Goal: Task Accomplishment & Management: Manage account settings

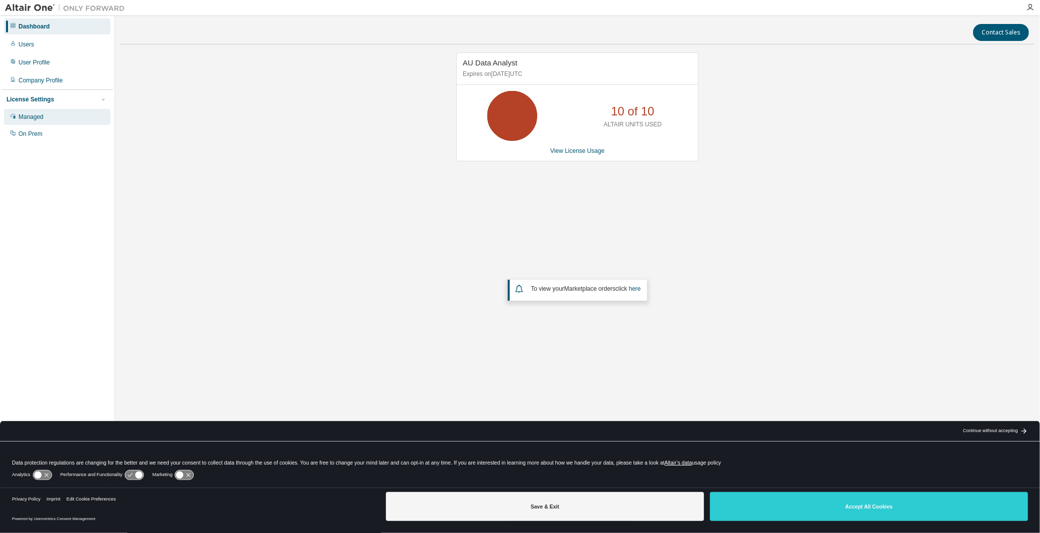
click at [37, 116] on div "Managed" at bounding box center [30, 117] width 25 height 8
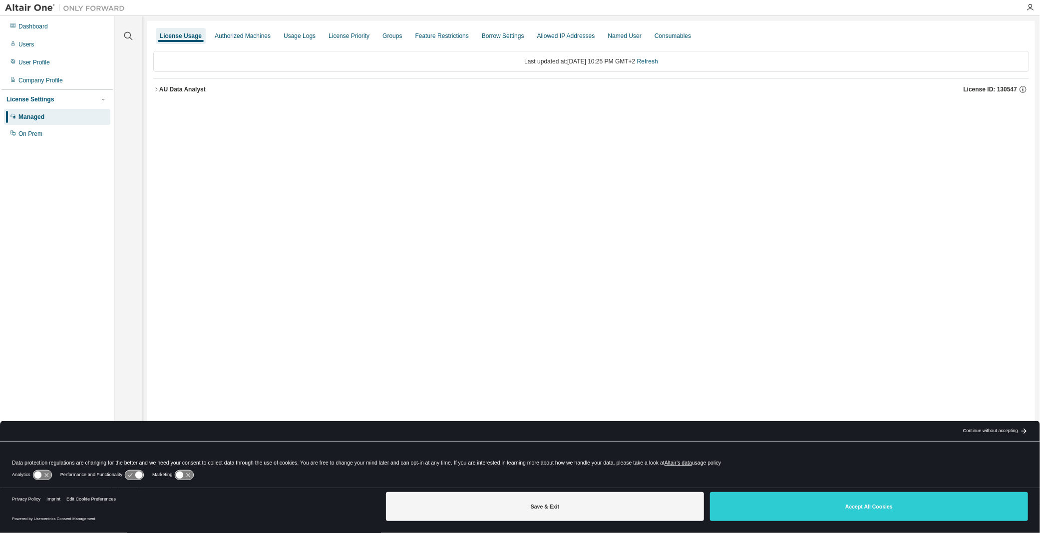
click at [157, 90] on icon "button" at bounding box center [156, 89] width 6 height 6
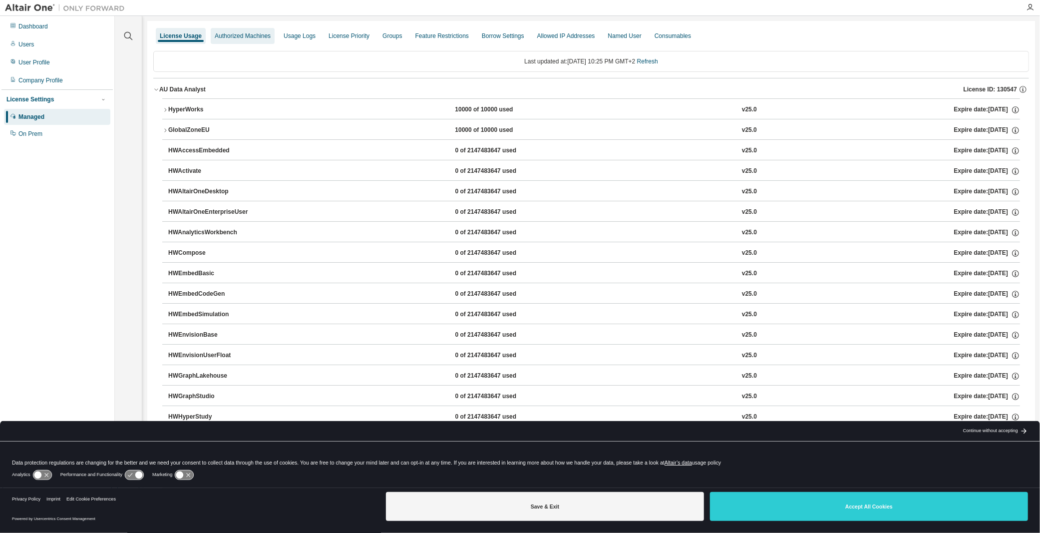
click at [257, 31] on div "Authorized Machines" at bounding box center [243, 36] width 64 height 16
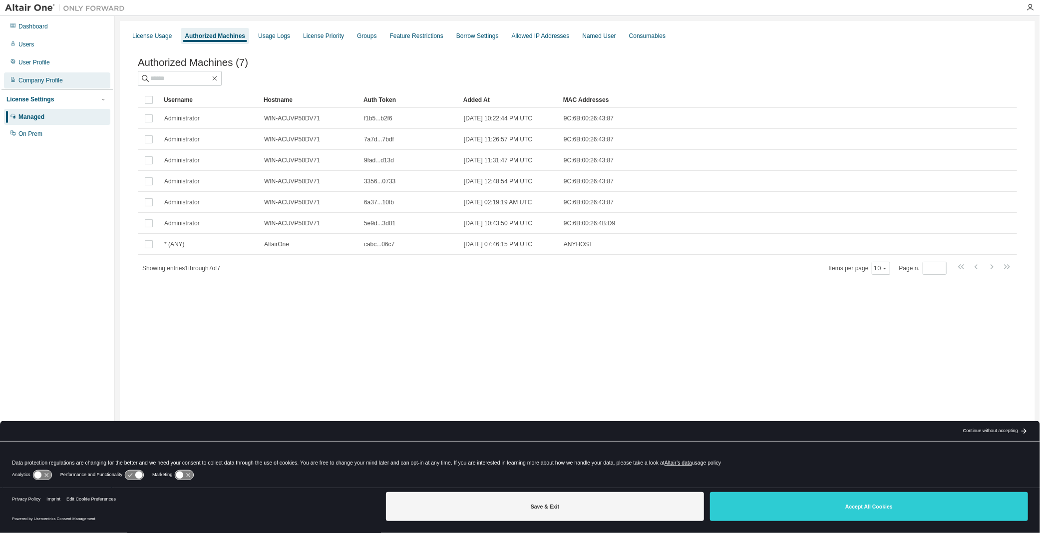
click at [36, 78] on div "Company Profile" at bounding box center [40, 80] width 44 height 8
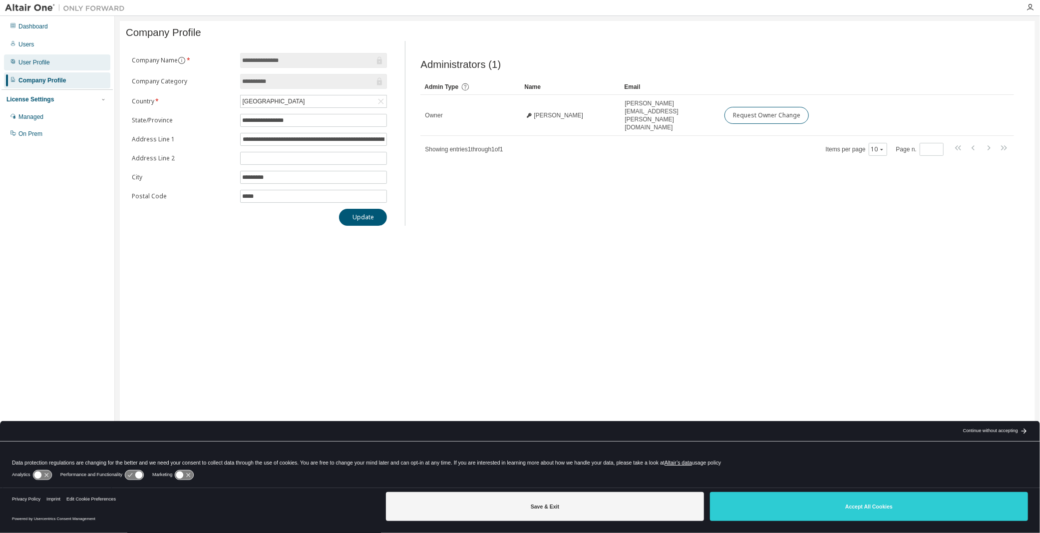
click at [41, 66] on div "User Profile" at bounding box center [33, 62] width 31 height 8
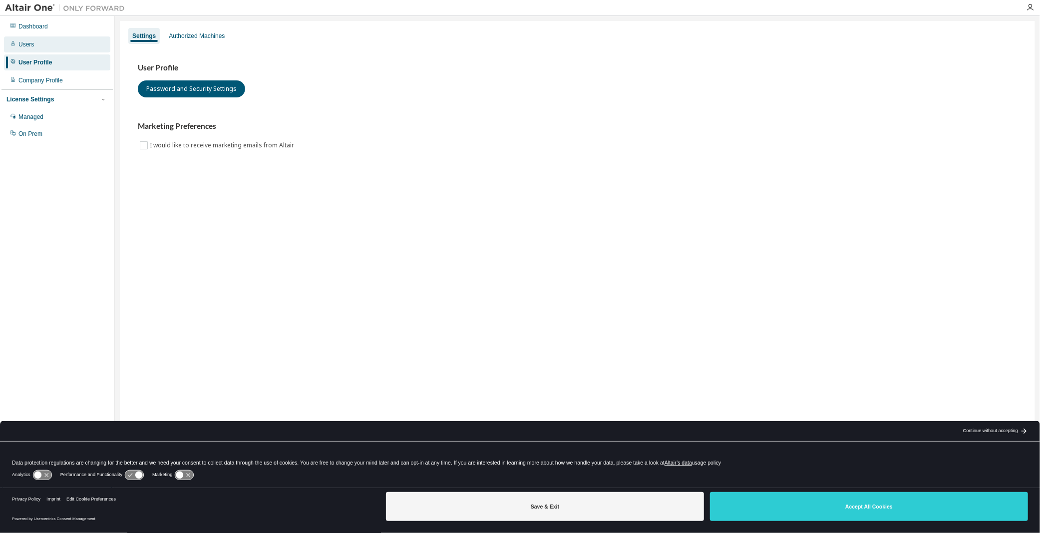
click at [42, 49] on div "Users" at bounding box center [57, 44] width 106 height 16
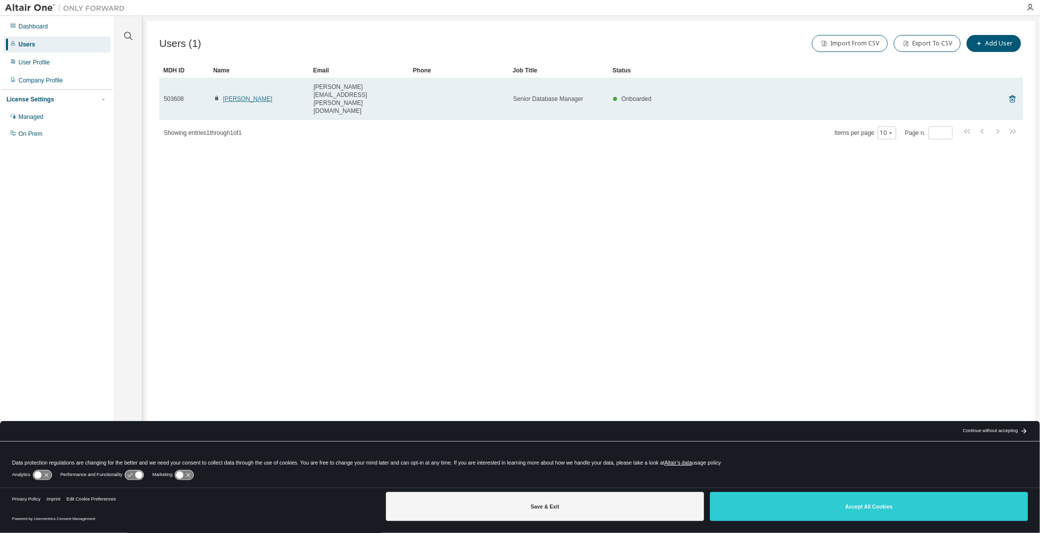
click at [253, 95] on link "[PERSON_NAME]" at bounding box center [247, 98] width 49 height 7
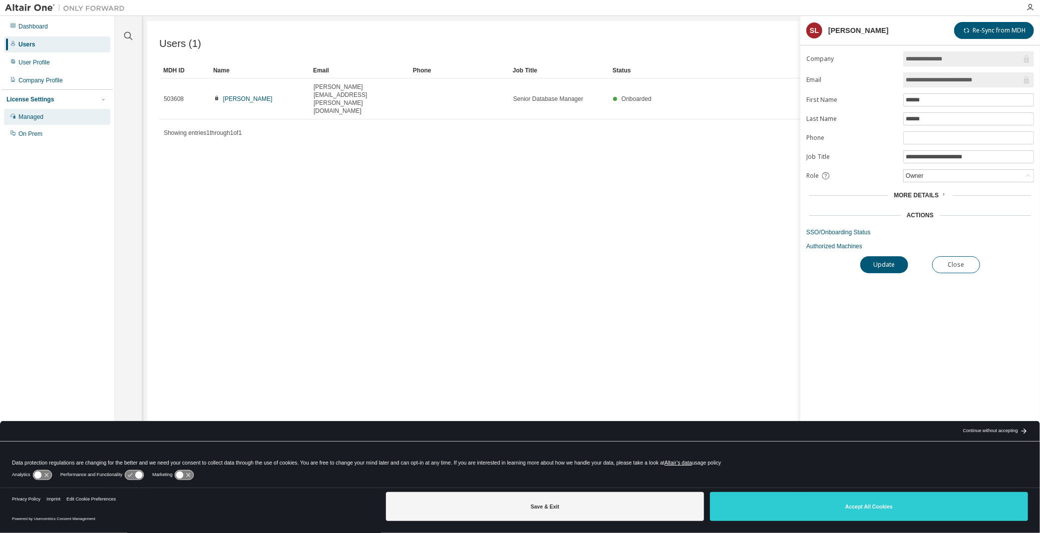
click at [38, 113] on div "Managed" at bounding box center [30, 117] width 25 height 8
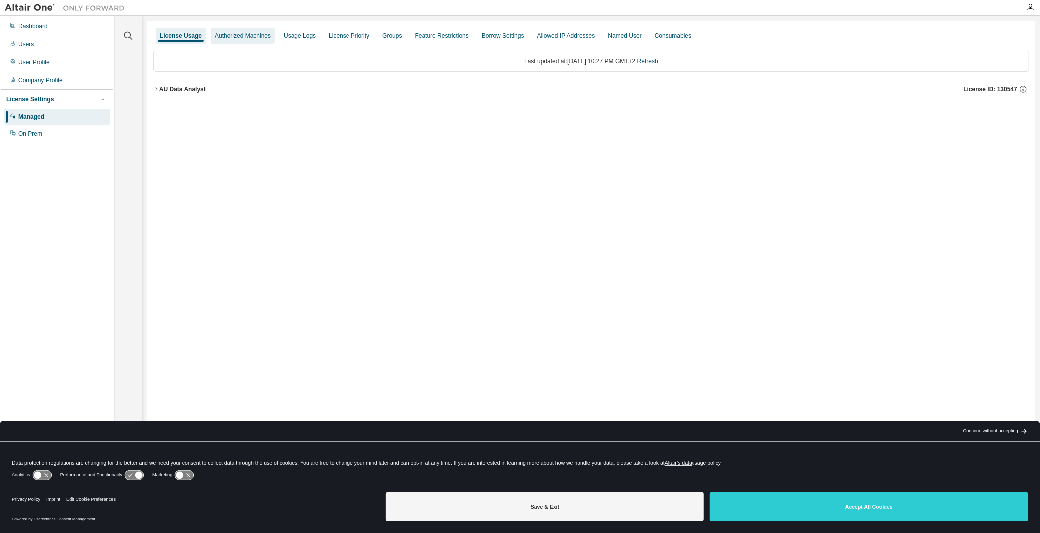
click at [242, 39] on div "Authorized Machines" at bounding box center [243, 36] width 56 height 8
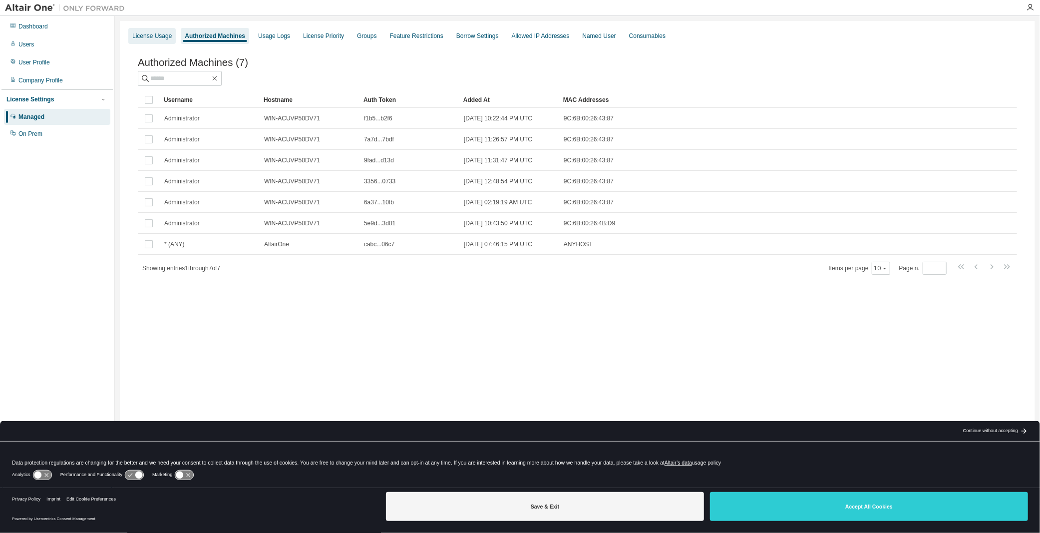
click at [154, 32] on div "License Usage" at bounding box center [151, 36] width 39 height 8
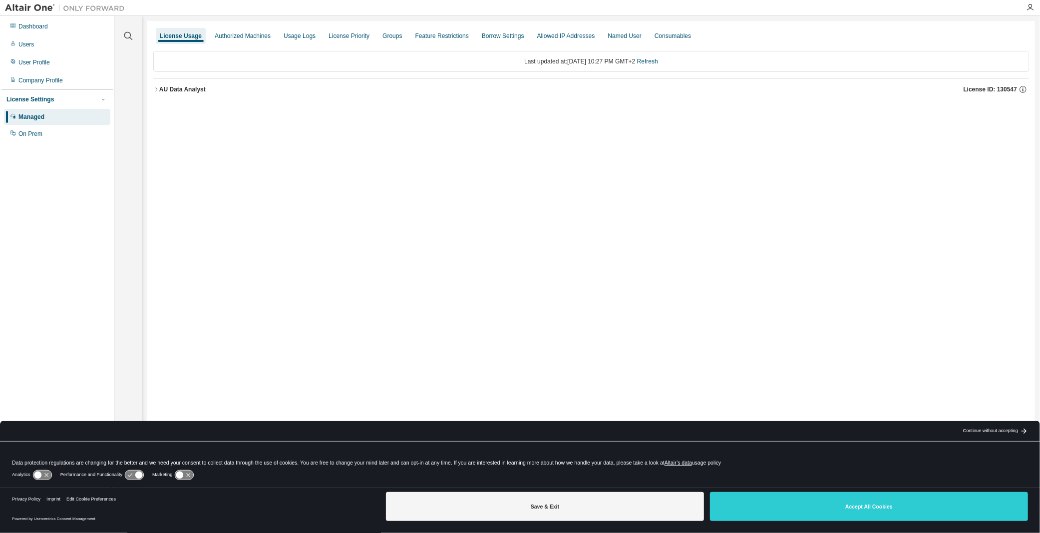
click at [158, 90] on icon "button" at bounding box center [156, 89] width 6 height 6
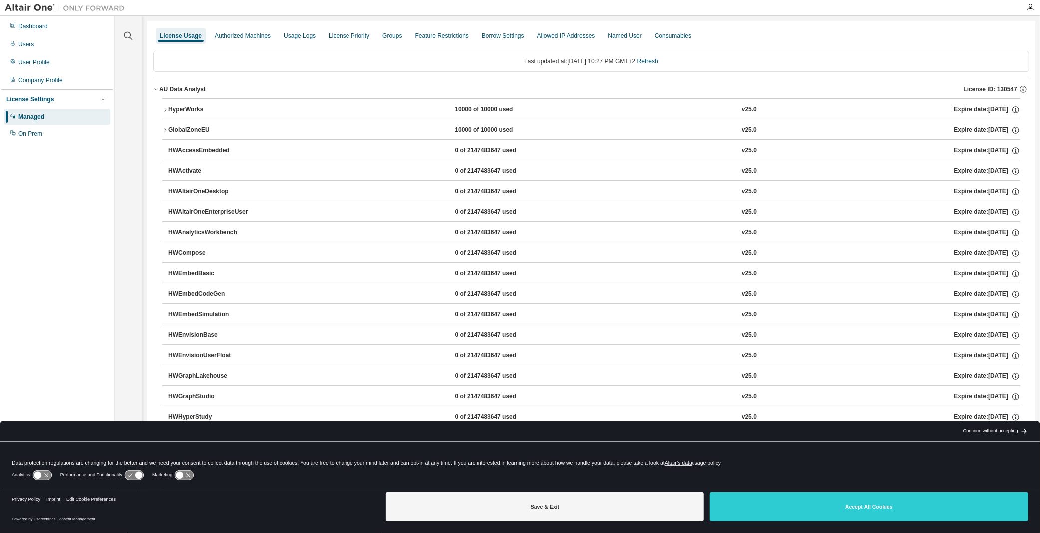
click at [168, 106] on div "HyperWorks" at bounding box center [213, 109] width 90 height 9
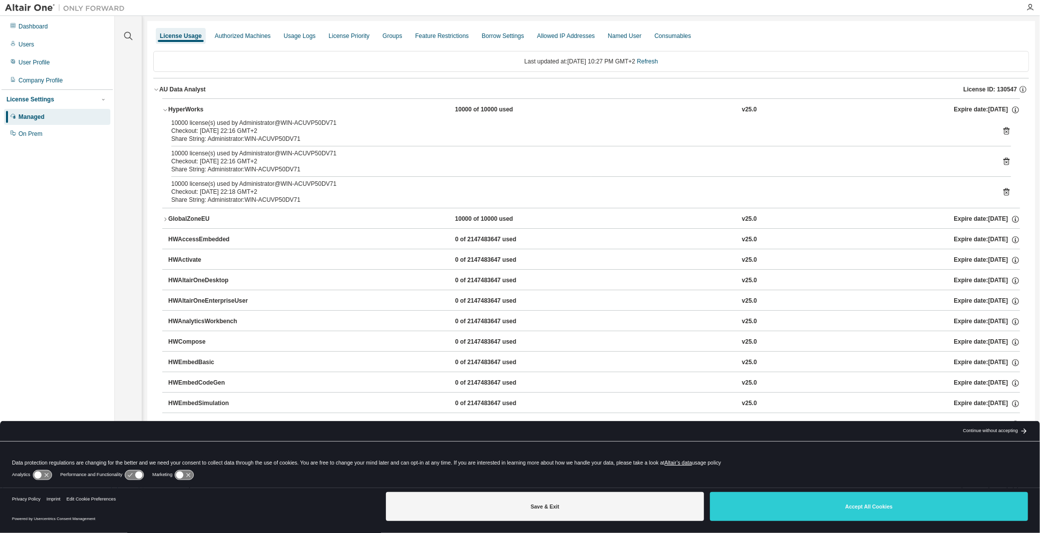
click at [164, 216] on icon "button" at bounding box center [165, 219] width 6 height 6
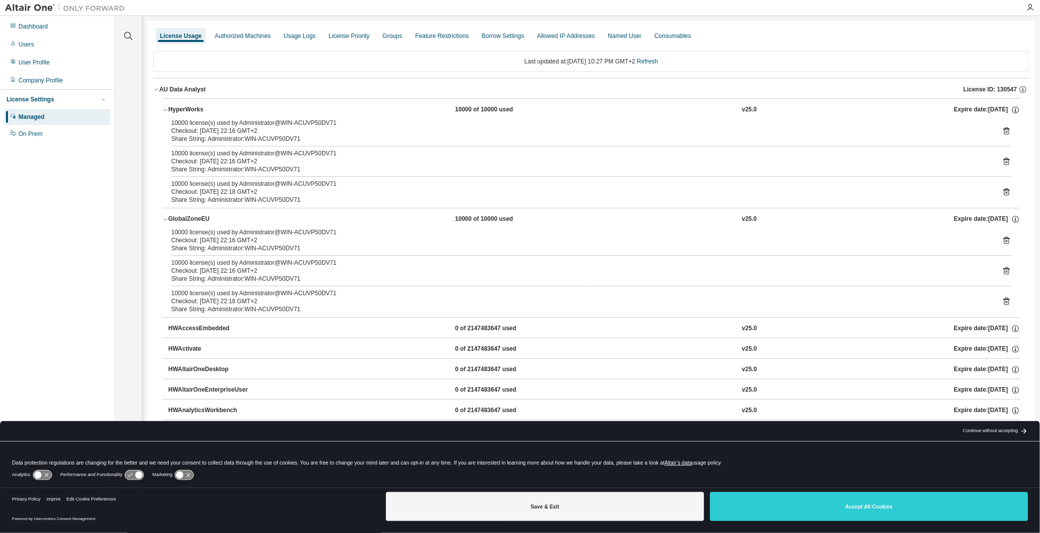
click at [181, 217] on div "GlobalZoneEU" at bounding box center [213, 219] width 90 height 9
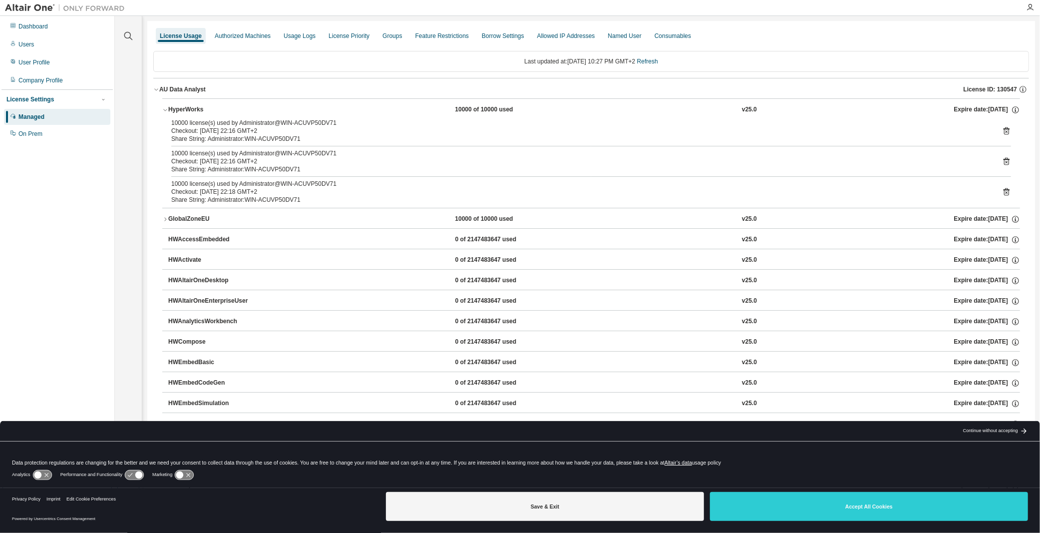
click at [181, 217] on div "GlobalZoneEU" at bounding box center [213, 219] width 90 height 9
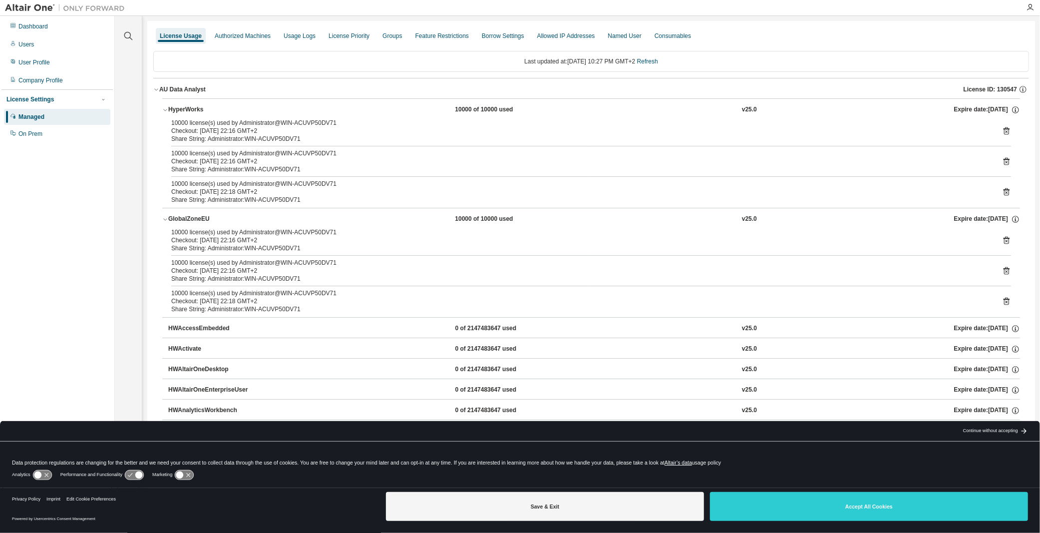
click at [990, 215] on div "Expire date: [DATE]" at bounding box center [987, 219] width 66 height 9
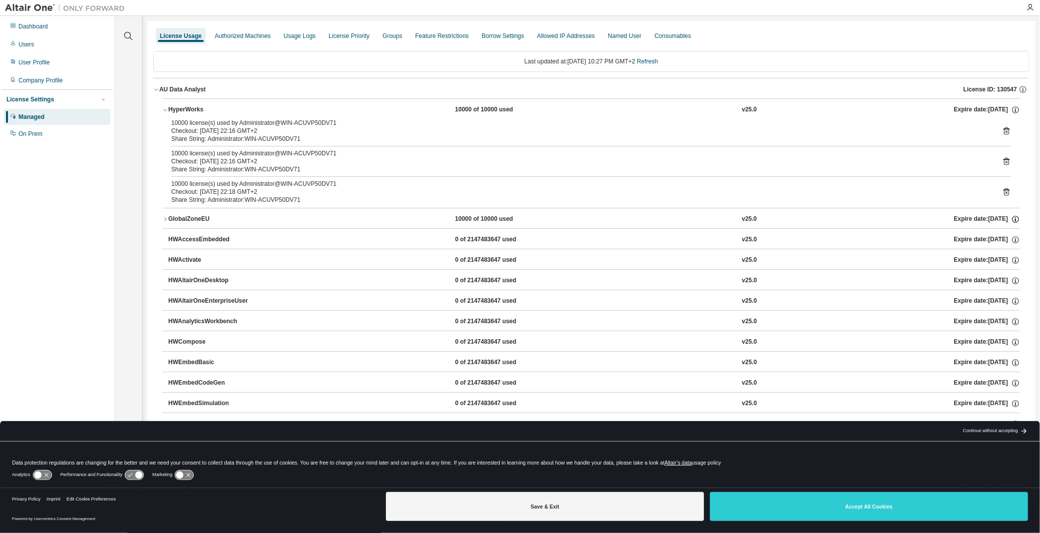
click at [1015, 216] on icon "button" at bounding box center [1015, 219] width 9 height 9
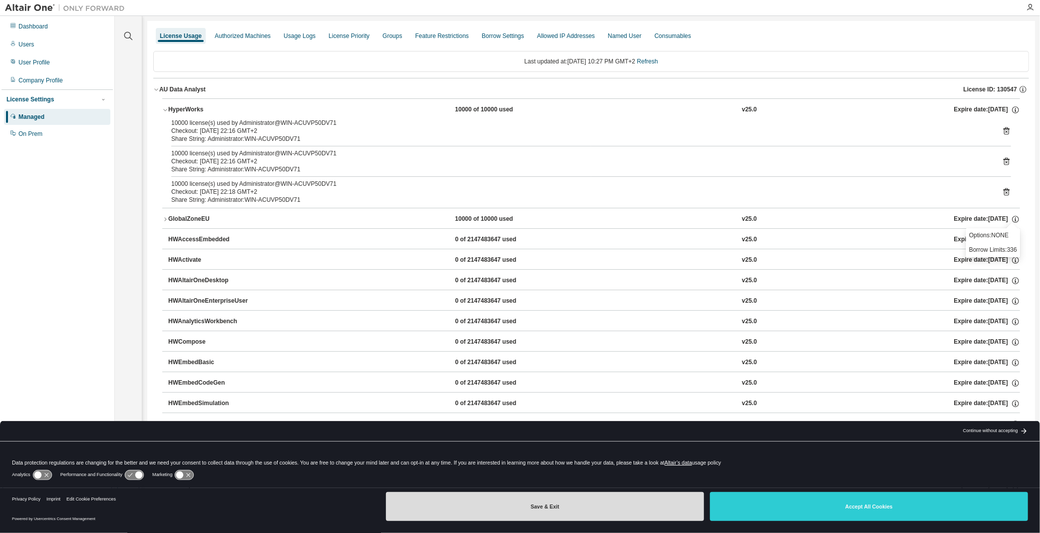
click at [605, 517] on button "Save & Exit" at bounding box center [545, 506] width 318 height 29
